Goal: Task Accomplishment & Management: Use online tool/utility

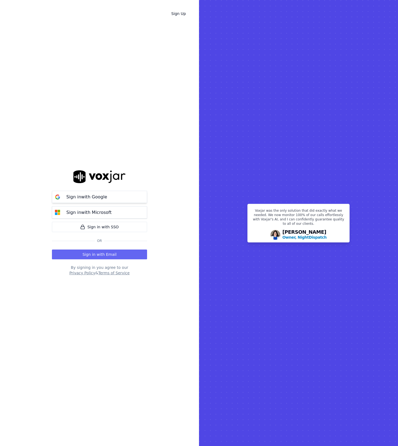
click at [102, 200] on p "Sign in with Google" at bounding box center [86, 197] width 41 height 7
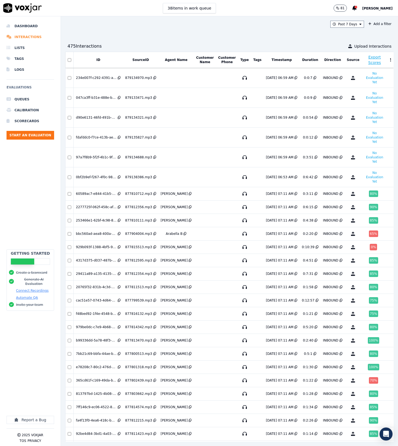
click at [26, 37] on li "Interactions" at bounding box center [31, 37] width 48 height 11
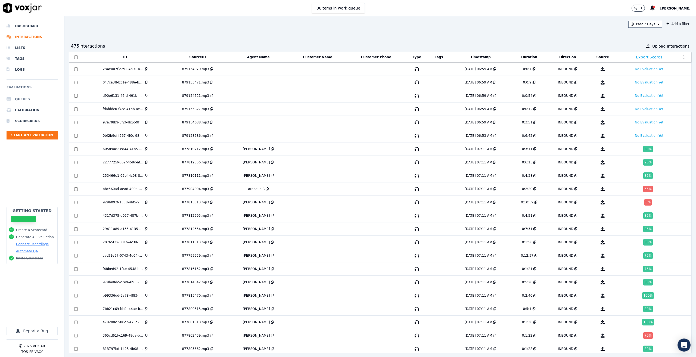
click at [15, 95] on li "Queues" at bounding box center [32, 99] width 51 height 11
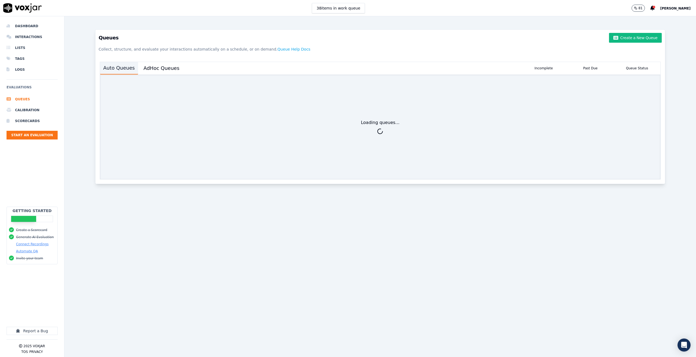
click at [126, 68] on button "Auto Queues" at bounding box center [119, 68] width 38 height 13
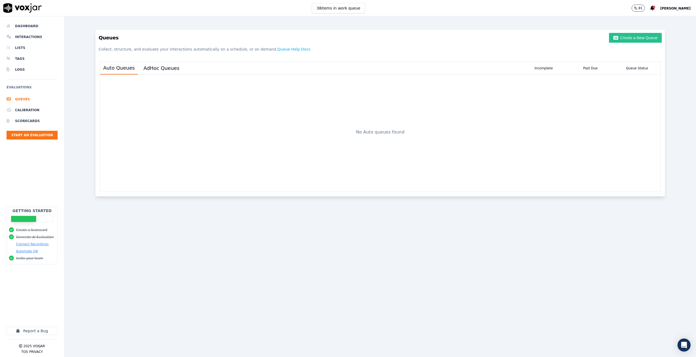
click at [398, 39] on button "Create a New Queue" at bounding box center [635, 38] width 53 height 10
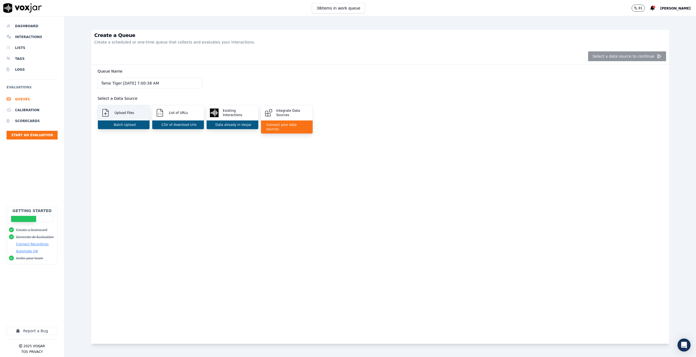
click at [120, 117] on div "Upload Files" at bounding box center [124, 112] width 52 height 15
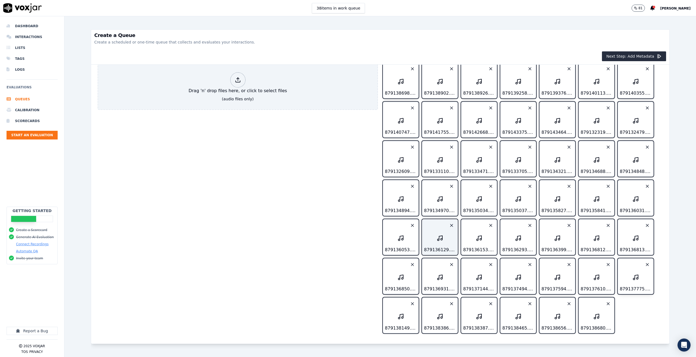
scroll to position [104, 0]
click at [398, 57] on button "Next Step: Add Metadata" at bounding box center [634, 56] width 64 height 10
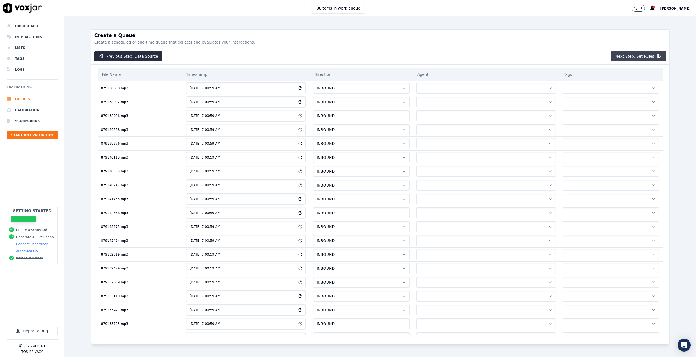
click at [398, 55] on button "Next Step: Set Rules" at bounding box center [638, 56] width 55 height 10
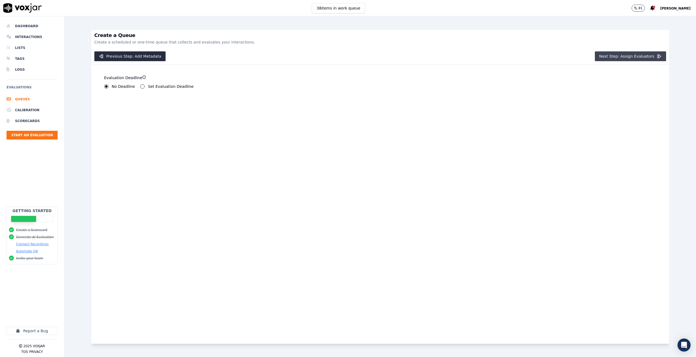
click at [398, 58] on button "Next Step: Assign Evaluators" at bounding box center [631, 56] width 72 height 10
click at [145, 88] on label "Human Evaluators" at bounding box center [162, 88] width 35 height 4
click at [142, 88] on button "Human Evaluators" at bounding box center [140, 87] width 4 height 4
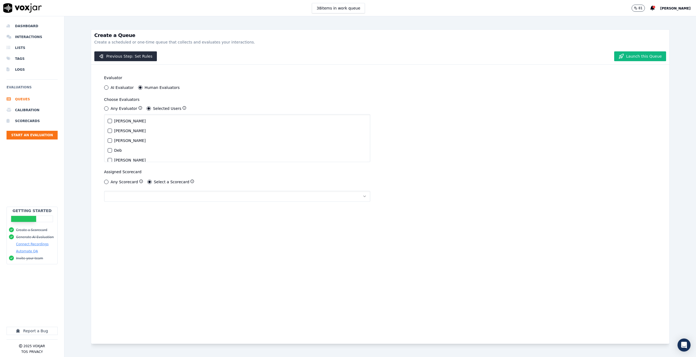
click at [111, 120] on button "[PERSON_NAME]" at bounding box center [110, 121] width 4 height 4
click at [137, 197] on button "button" at bounding box center [237, 196] width 266 height 11
click at [136, 213] on div "Inbound call scorecard" at bounding box center [234, 210] width 254 height 9
click at [398, 56] on button "Launch this Queue" at bounding box center [640, 56] width 52 height 10
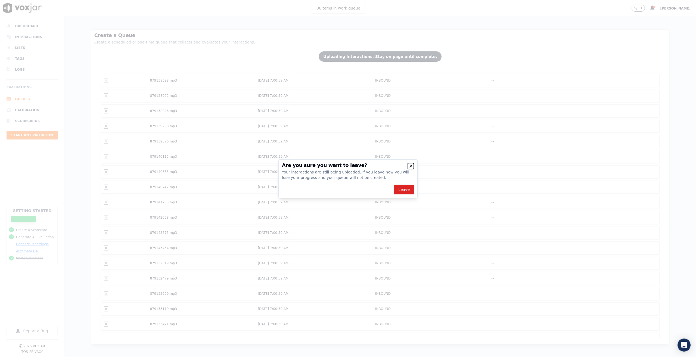
click at [398, 165] on icon "button" at bounding box center [411, 166] width 2 height 2
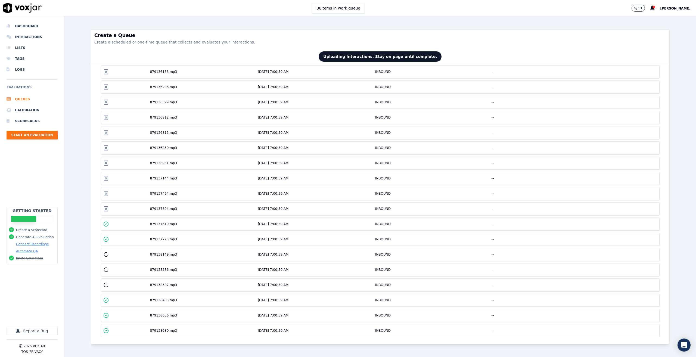
scroll to position [482, 0]
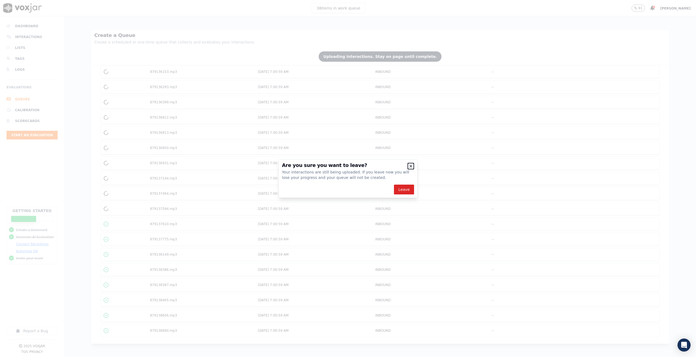
click at [398, 166] on icon "button" at bounding box center [411, 166] width 2 height 2
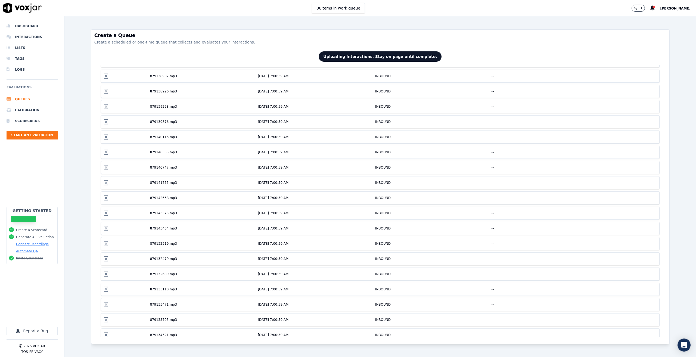
scroll to position [0, 0]
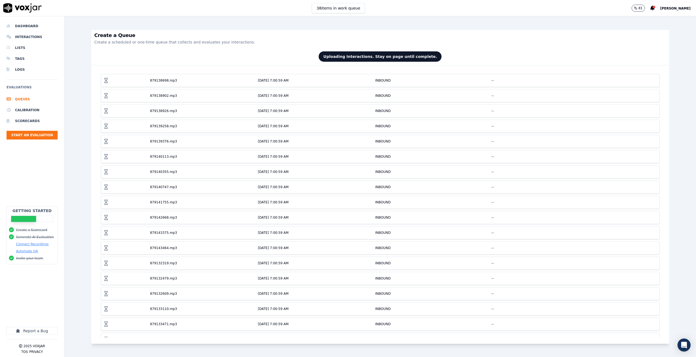
click at [248, 48] on div "Create a Queue Create a scheduled or one-time queue that collects and evaluates…" at bounding box center [380, 39] width 579 height 18
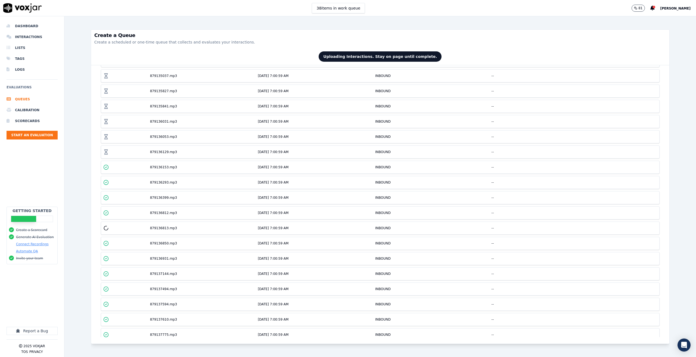
scroll to position [482, 0]
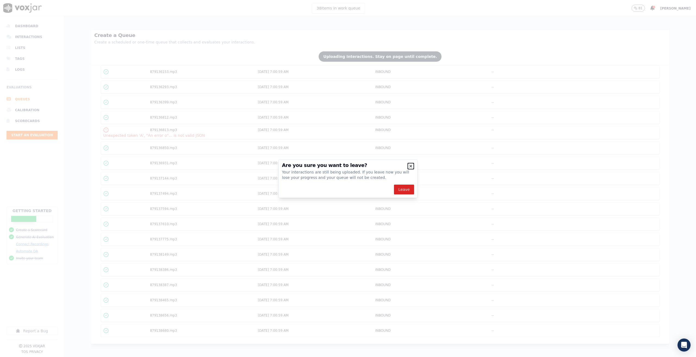
click at [398, 165] on icon "button" at bounding box center [411, 166] width 4 height 4
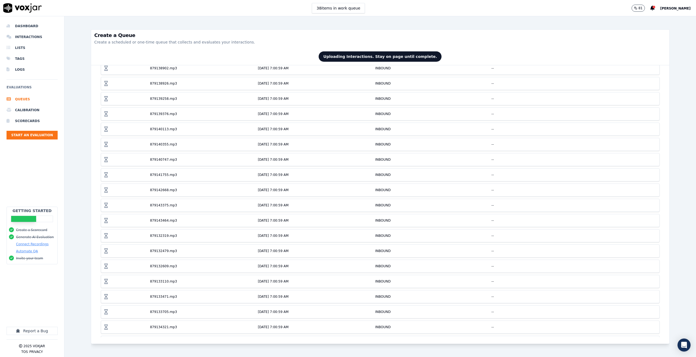
scroll to position [27, 0]
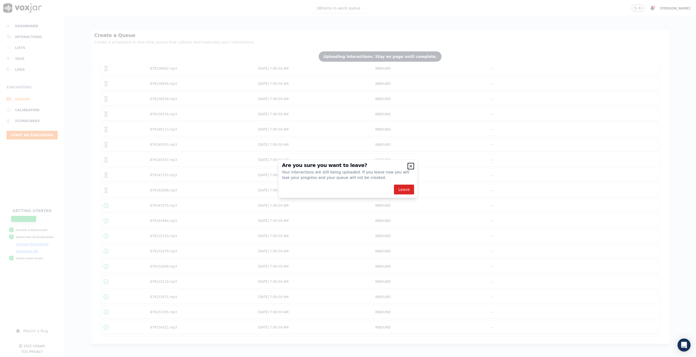
click at [398, 167] on icon "button" at bounding box center [411, 166] width 2 height 2
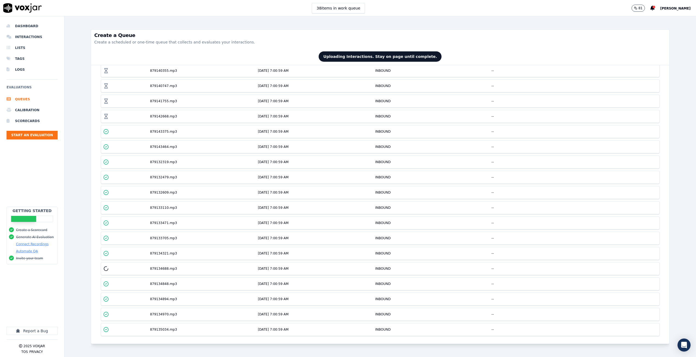
scroll to position [0, 0]
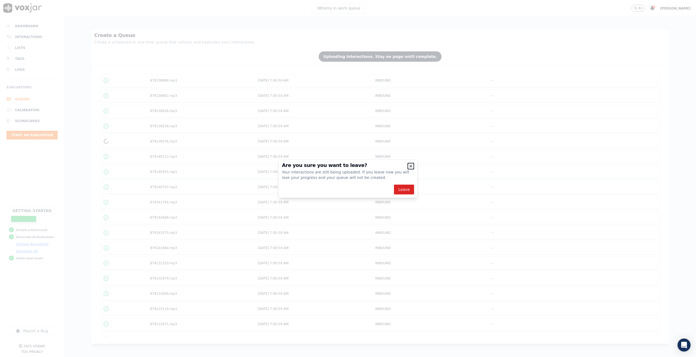
click at [398, 166] on icon "button" at bounding box center [411, 166] width 4 height 4
click at [398, 165] on icon "button" at bounding box center [411, 167] width 4 height 4
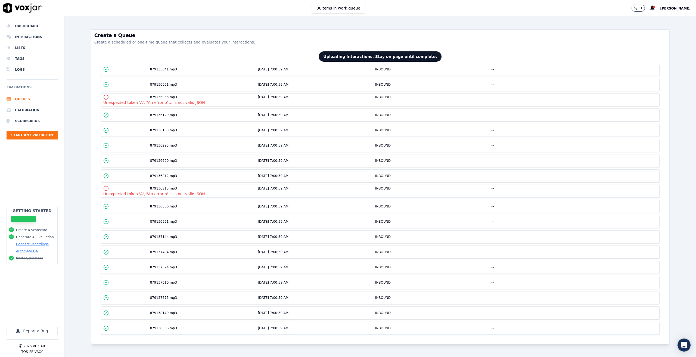
scroll to position [482, 0]
